Goal: Task Accomplishment & Management: Manage account settings

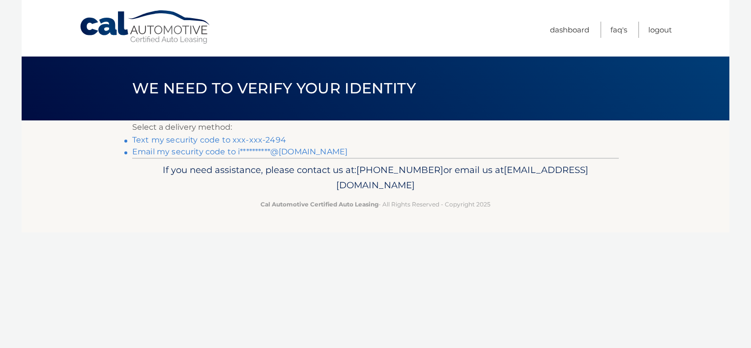
click at [197, 140] on link "Text my security code to xxx-xxx-2494" at bounding box center [209, 139] width 154 height 9
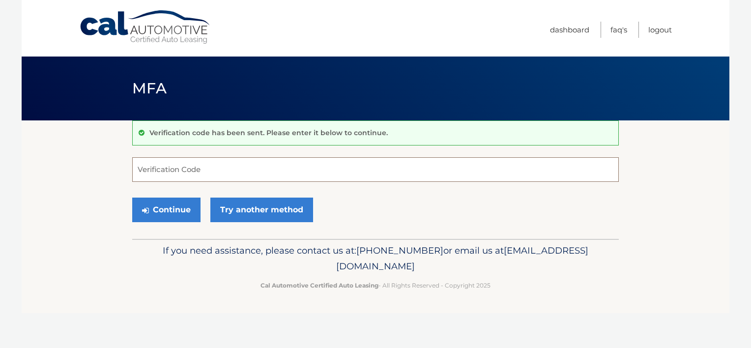
drag, startPoint x: 205, startPoint y: 178, endPoint x: 193, endPoint y: 174, distance: 12.0
click at [194, 174] on input "Verification Code" at bounding box center [375, 169] width 487 height 25
type input "224232"
click at [156, 211] on button "Continue" at bounding box center [166, 210] width 68 height 25
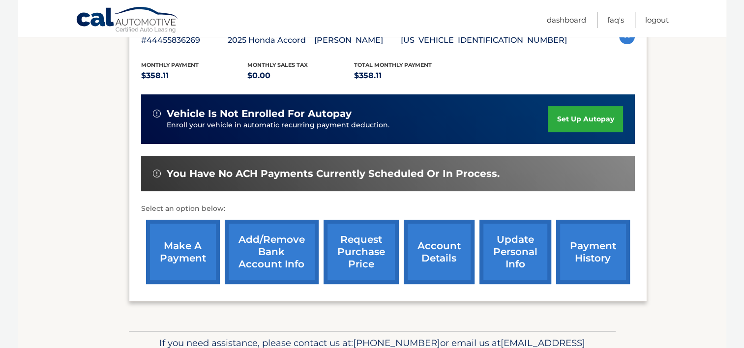
scroll to position [197, 0]
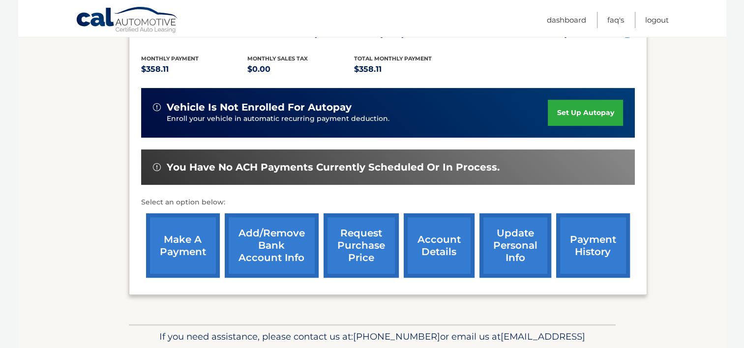
click at [578, 249] on link "payment history" at bounding box center [593, 245] width 74 height 64
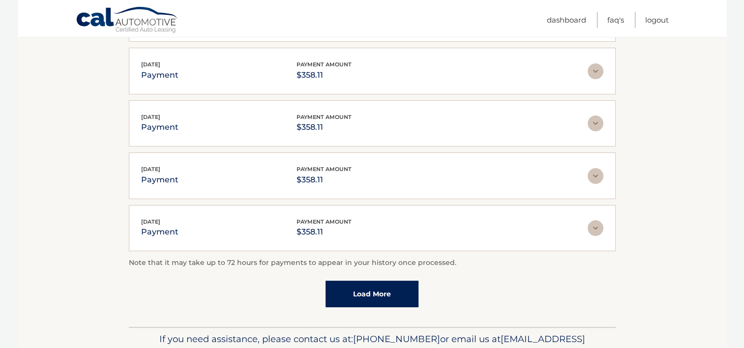
scroll to position [246, 0]
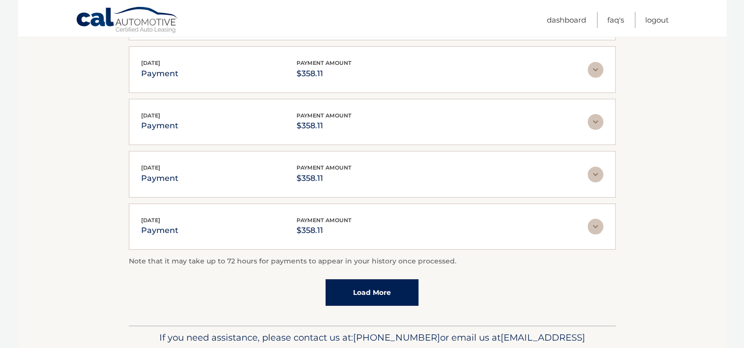
click at [357, 289] on link "Load More" at bounding box center [371, 292] width 93 height 27
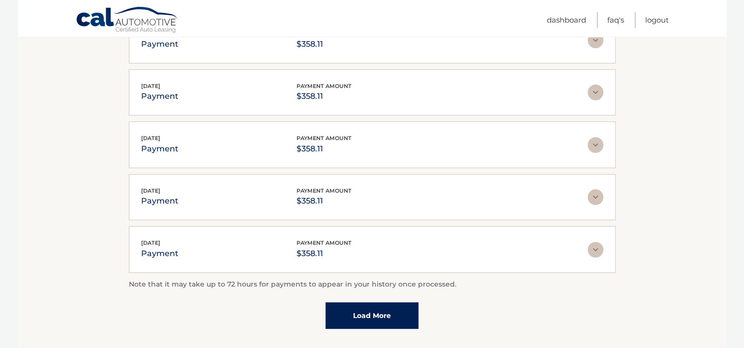
scroll to position [295, 0]
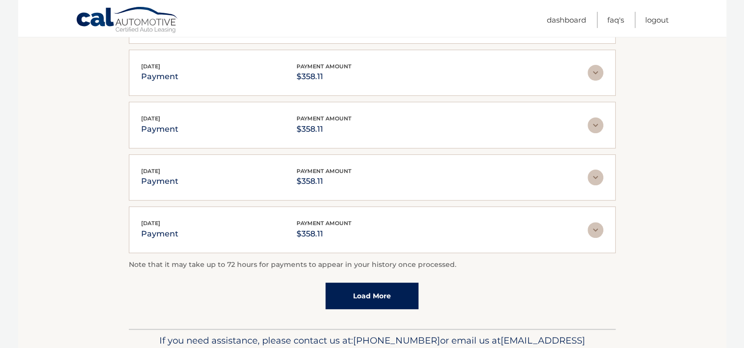
click at [345, 301] on link "Load More" at bounding box center [371, 296] width 93 height 27
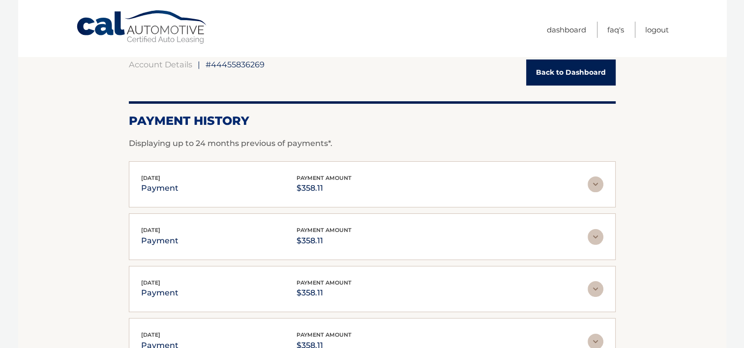
scroll to position [0, 0]
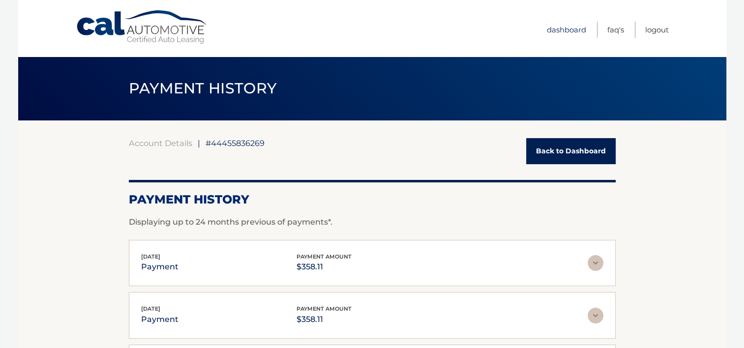
click at [571, 30] on link "Dashboard" at bounding box center [566, 30] width 39 height 16
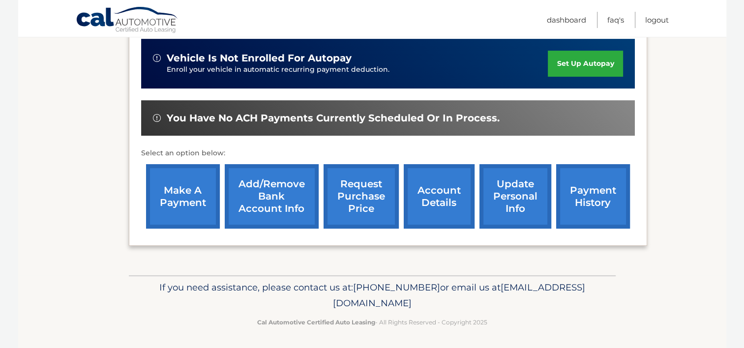
scroll to position [246, 0]
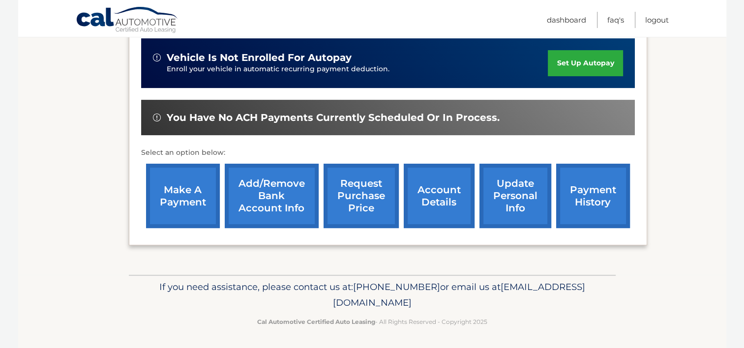
click at [199, 201] on link "make a payment" at bounding box center [183, 196] width 74 height 64
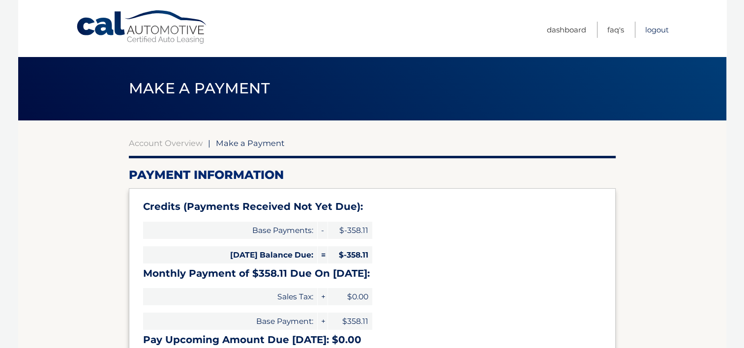
click at [650, 30] on link "Logout" at bounding box center [657, 30] width 24 height 16
